Goal: Task Accomplishment & Management: Manage account settings

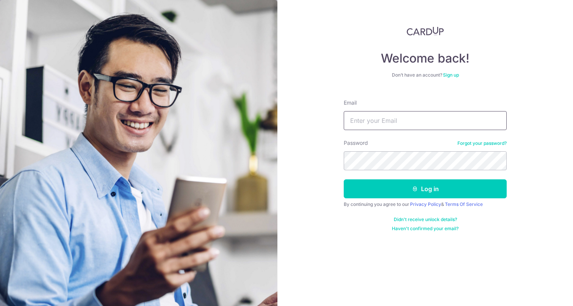
drag, startPoint x: 404, startPoint y: 120, endPoint x: 401, endPoint y: 128, distance: 8.8
click at [404, 120] on input "Email" at bounding box center [425, 120] width 163 height 19
type input "[EMAIL_ADDRESS][DOMAIN_NAME]"
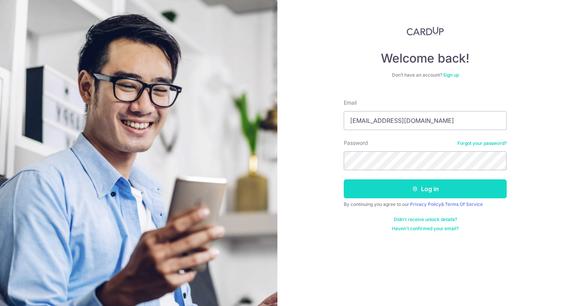
click at [394, 194] on button "Log in" at bounding box center [425, 188] width 163 height 19
